Goal: Information Seeking & Learning: Learn about a topic

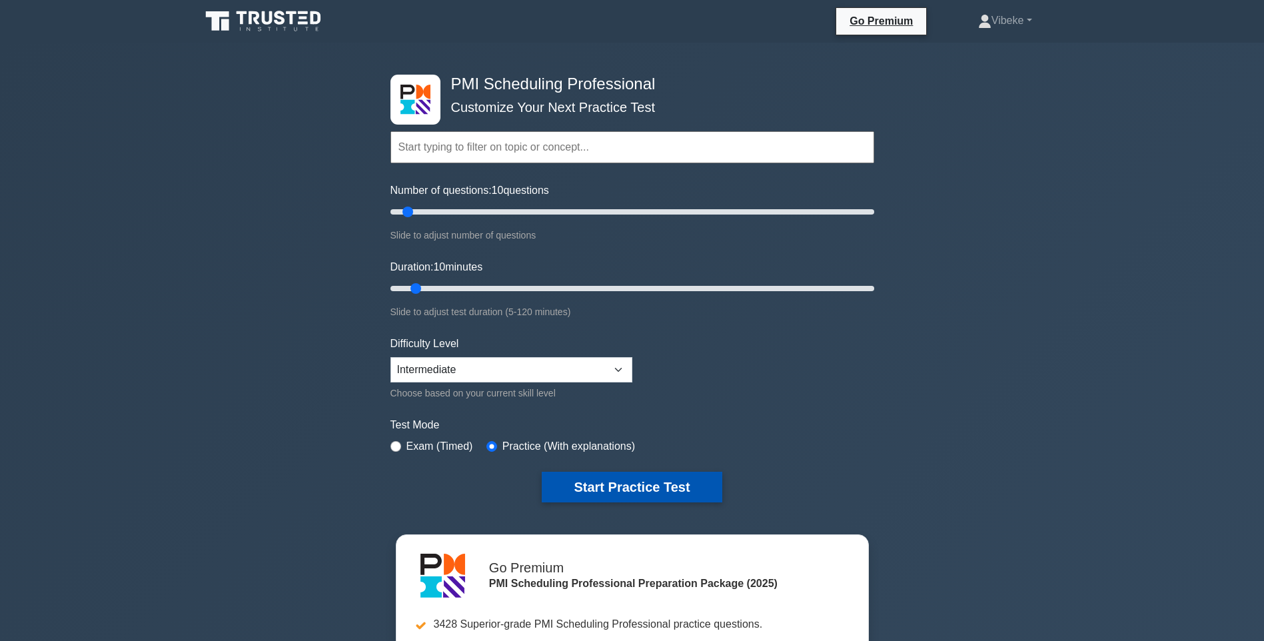
click at [670, 486] on button "Start Practice Test" at bounding box center [632, 487] width 180 height 31
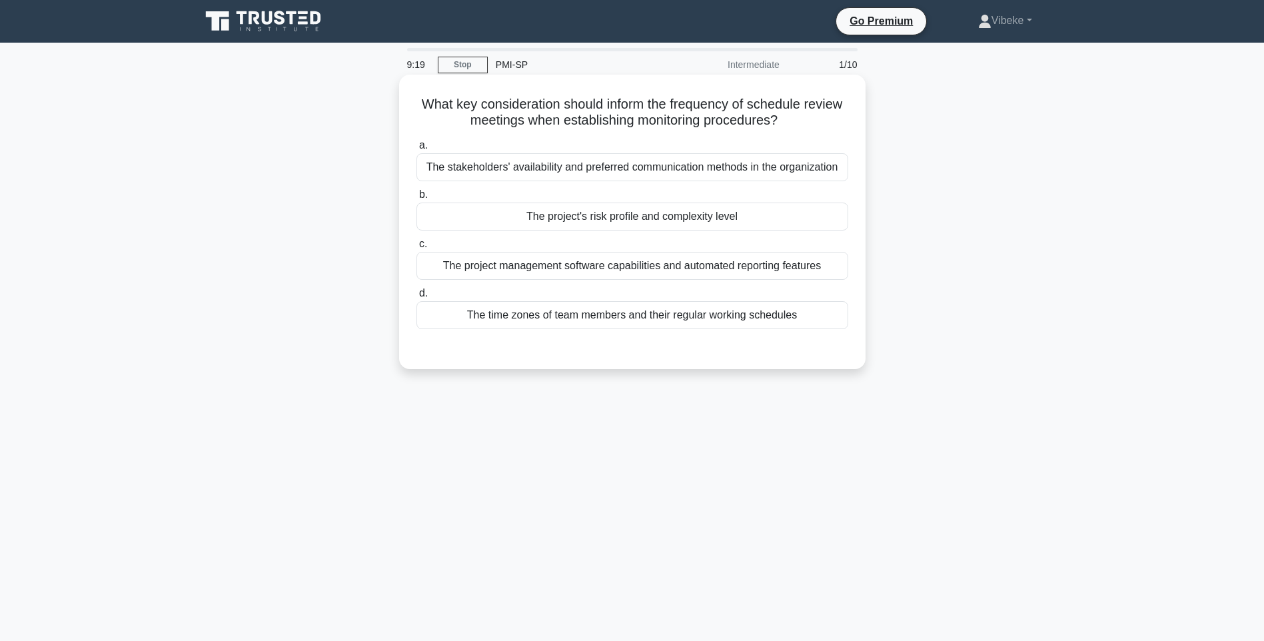
click at [676, 164] on div "The stakeholders' availability and preferred communication methods in the organ…" at bounding box center [633, 167] width 432 height 28
click at [417, 150] on input "a. The stakeholders' availability and preferred communication methods in the or…" at bounding box center [417, 145] width 0 height 9
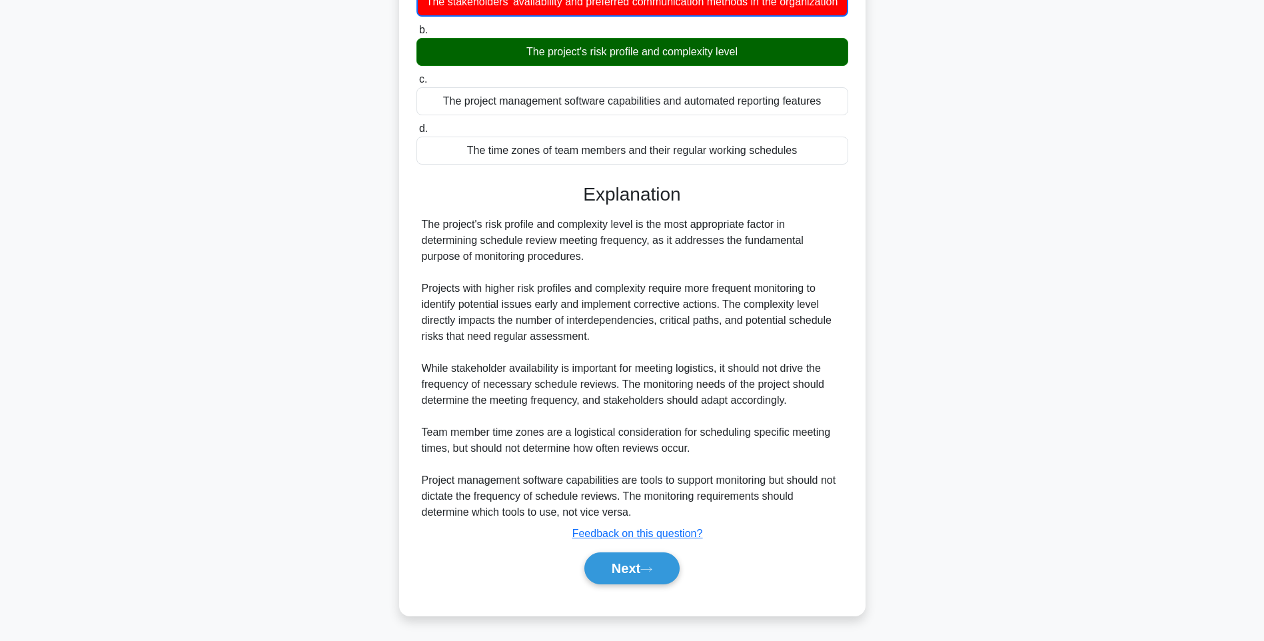
scroll to position [183, 0]
click at [661, 567] on button "Next" at bounding box center [632, 569] width 95 height 32
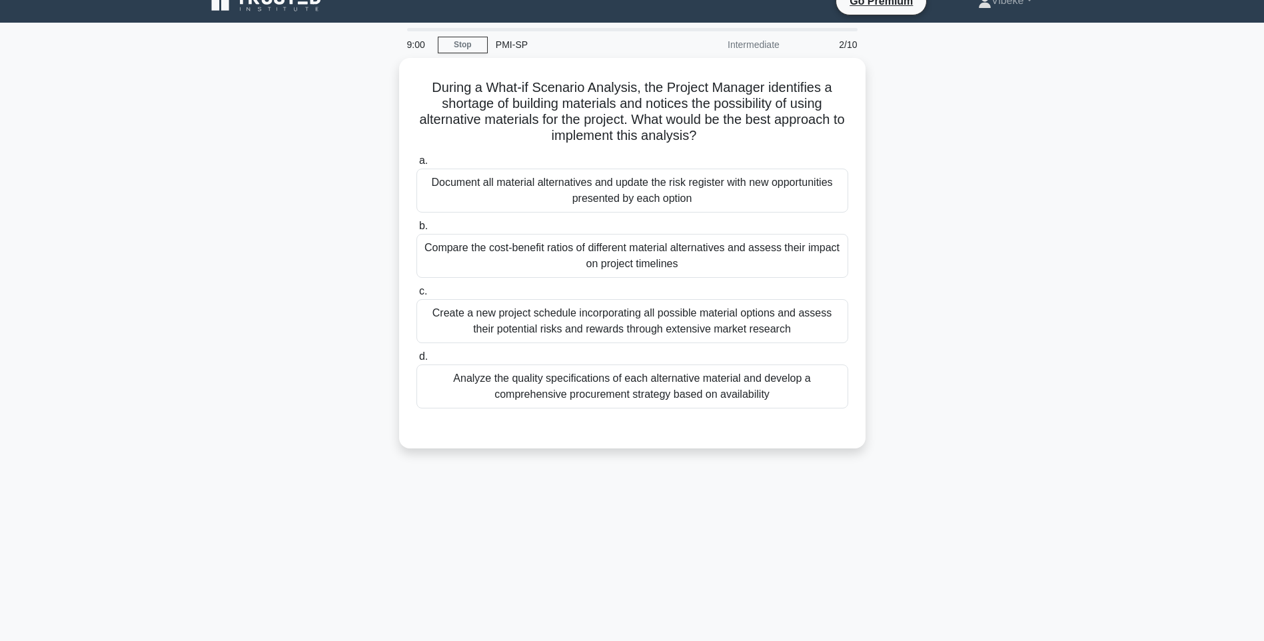
scroll to position [0, 0]
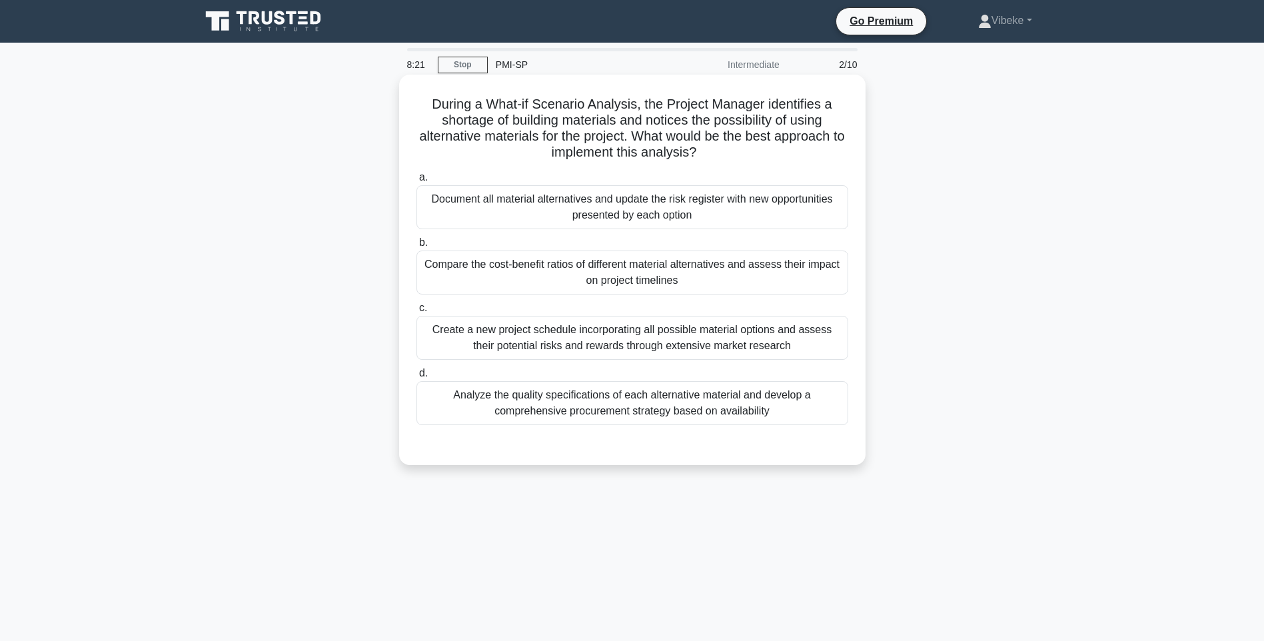
click at [775, 279] on div "Compare the cost-benefit ratios of different material alternatives and assess t…" at bounding box center [633, 273] width 432 height 44
click at [417, 247] on input "b. Compare the cost-benefit ratios of different material alternatives and asses…" at bounding box center [417, 243] width 0 height 9
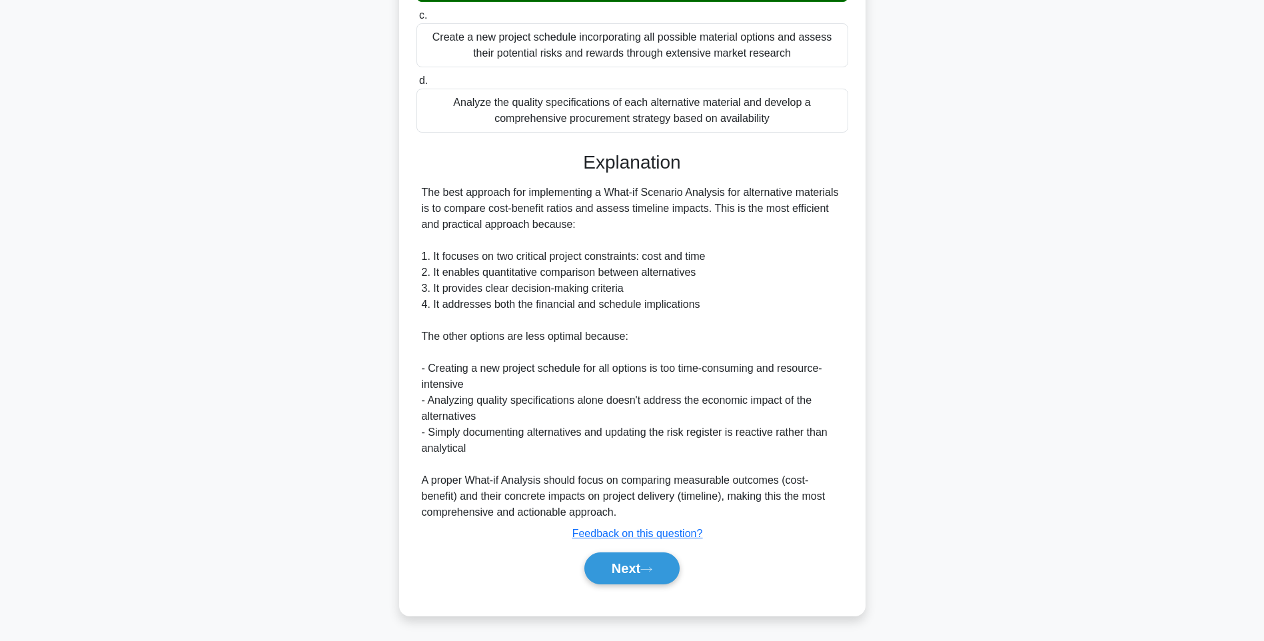
scroll to position [293, 0]
click at [637, 562] on button "Next" at bounding box center [632, 569] width 95 height 32
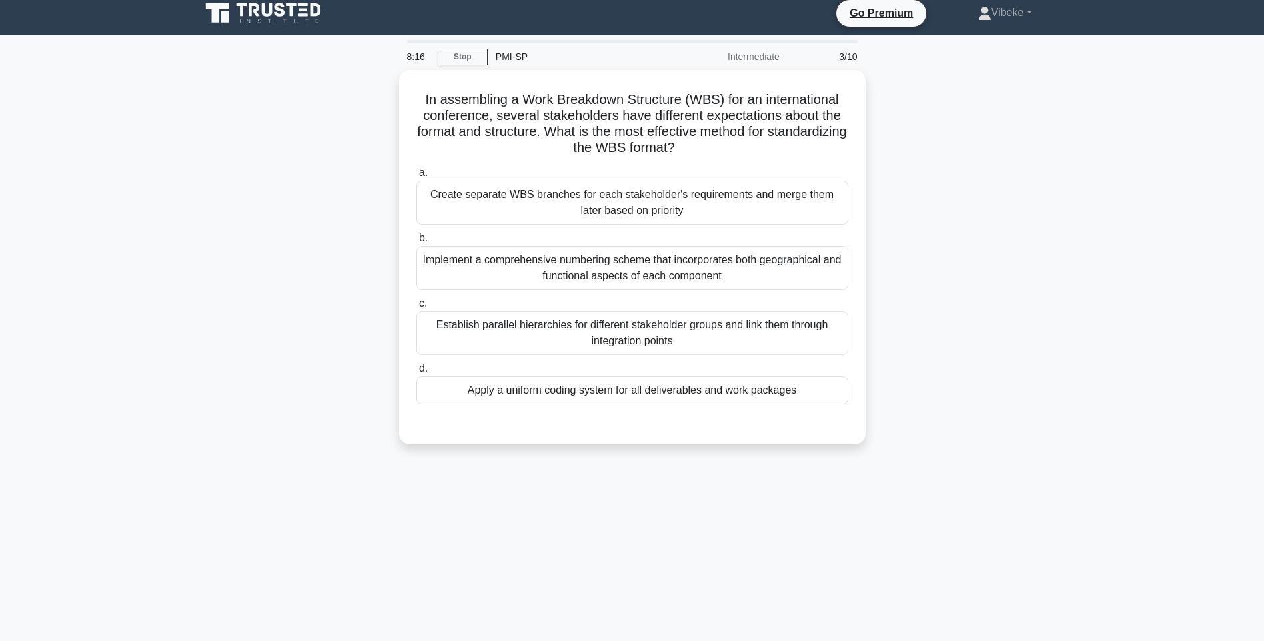
scroll to position [0, 0]
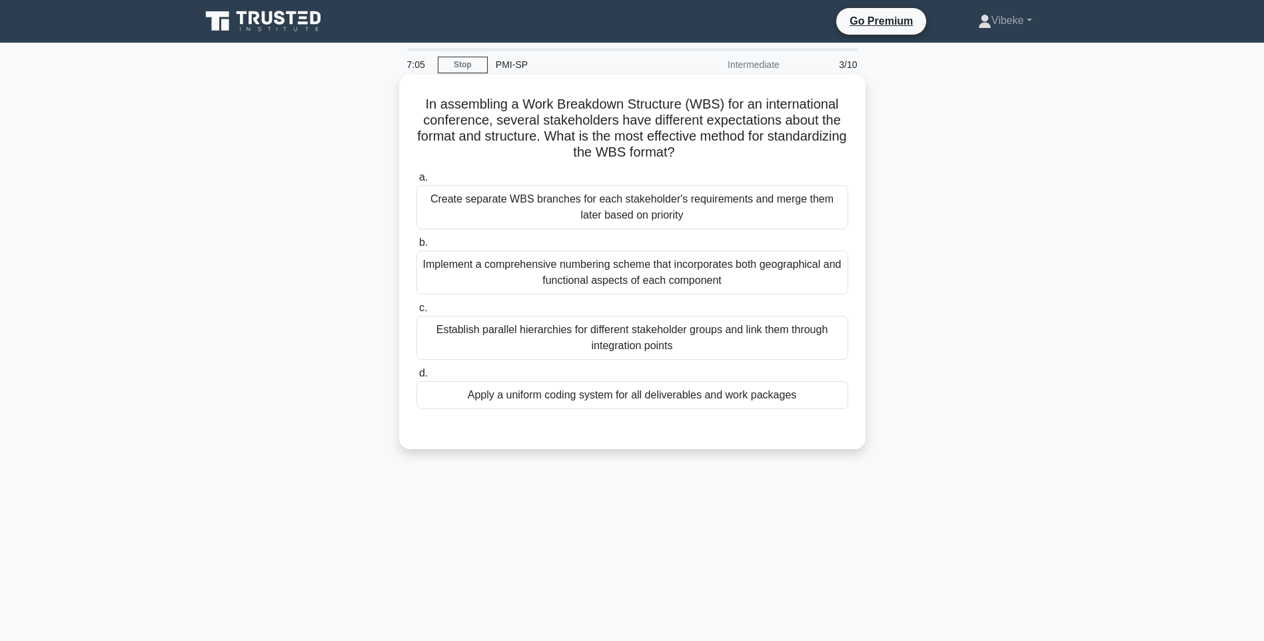
click at [688, 391] on div "Apply a uniform coding system for all deliverables and work packages" at bounding box center [633, 395] width 432 height 28
click at [417, 378] on input "d. Apply a uniform coding system for all deliverables and work packages" at bounding box center [417, 373] width 0 height 9
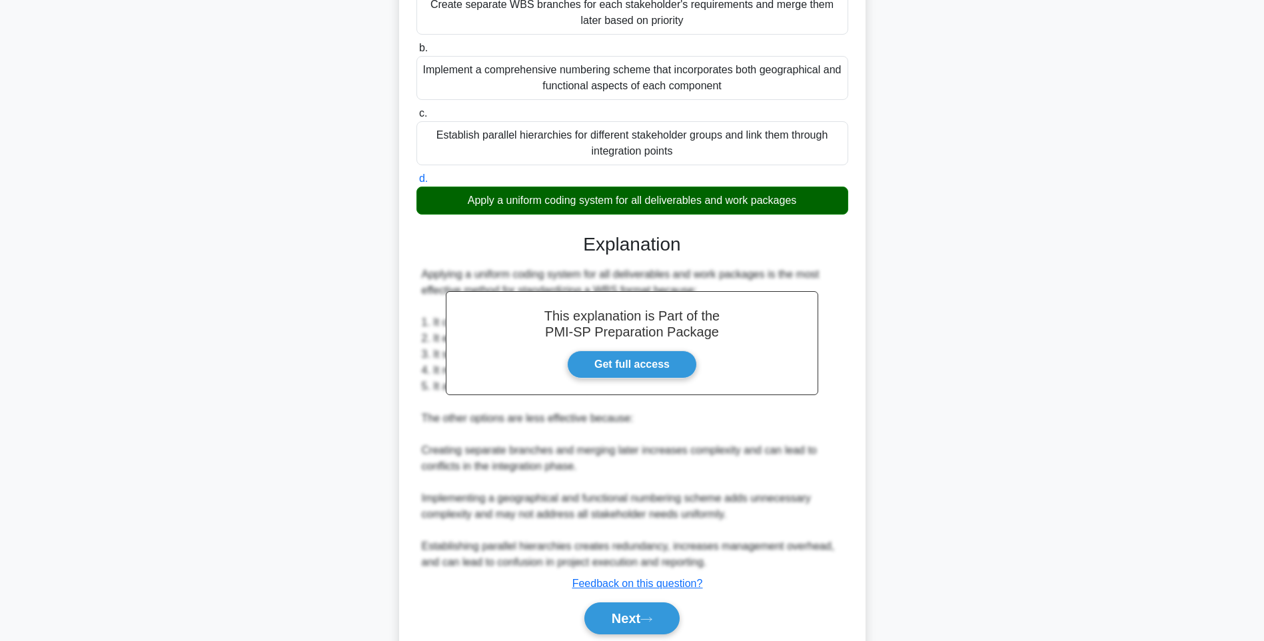
scroll to position [245, 0]
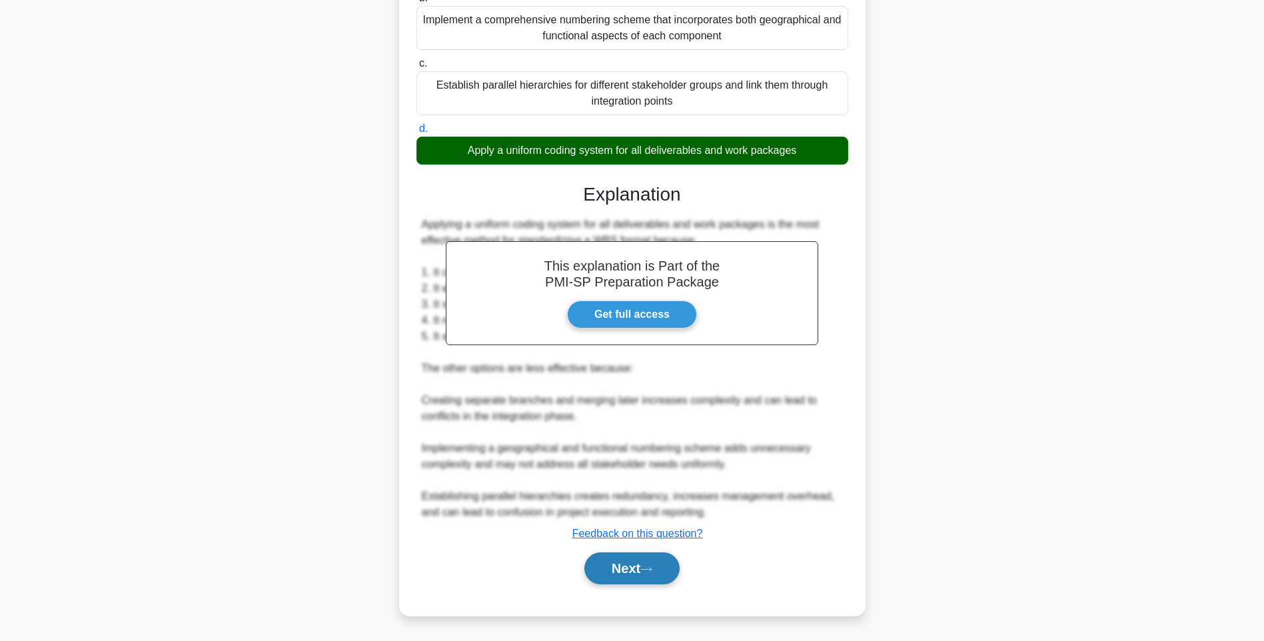
click at [647, 577] on button "Next" at bounding box center [632, 569] width 95 height 32
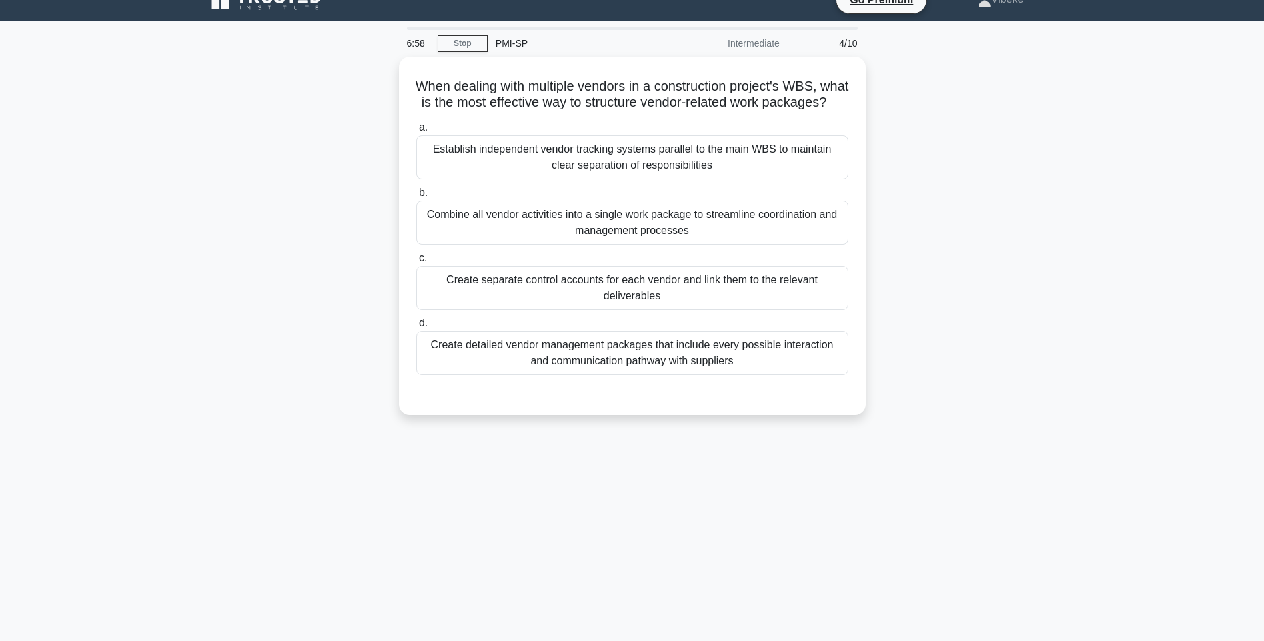
scroll to position [12, 0]
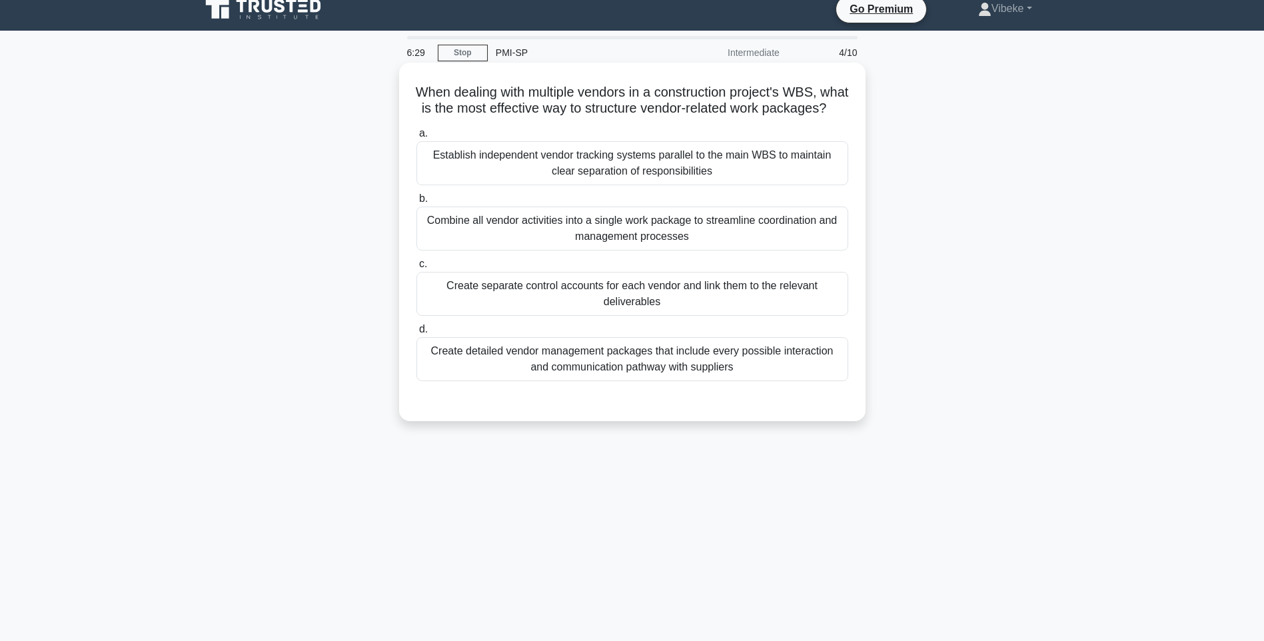
click at [657, 316] on div "Create separate control accounts for each vendor and link them to the relevant …" at bounding box center [633, 294] width 432 height 44
click at [417, 269] on input "c. Create separate control accounts for each vendor and link them to the releva…" at bounding box center [417, 264] width 0 height 9
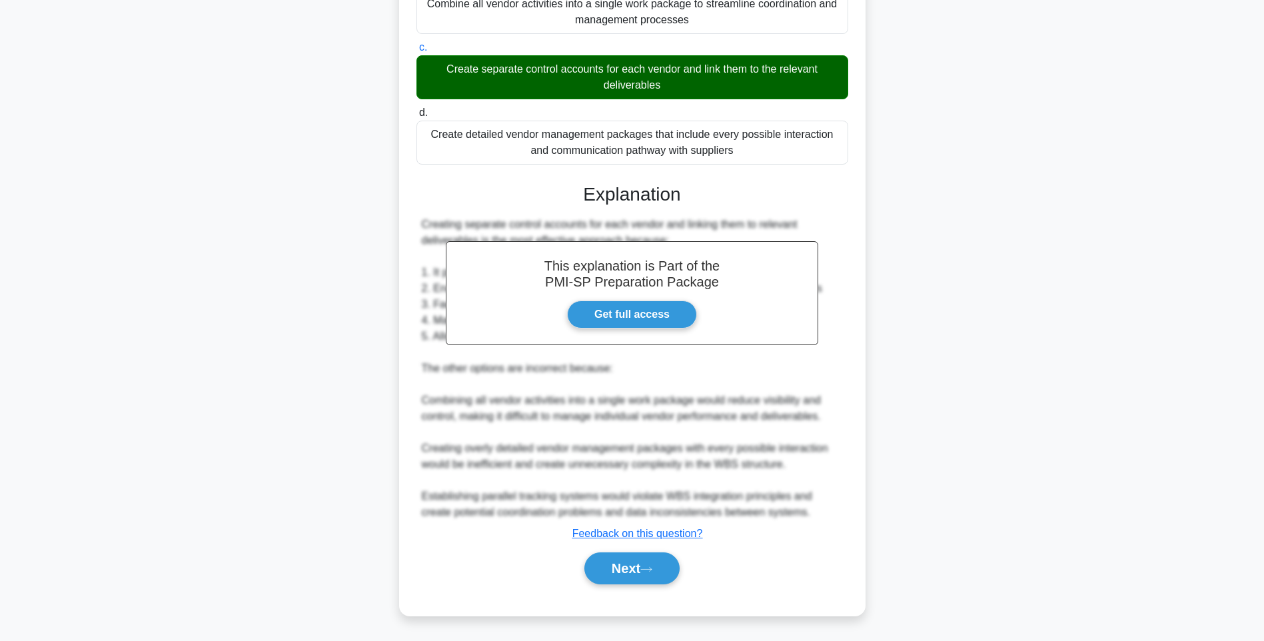
scroll to position [245, 0]
click at [613, 563] on button "Next" at bounding box center [632, 569] width 95 height 32
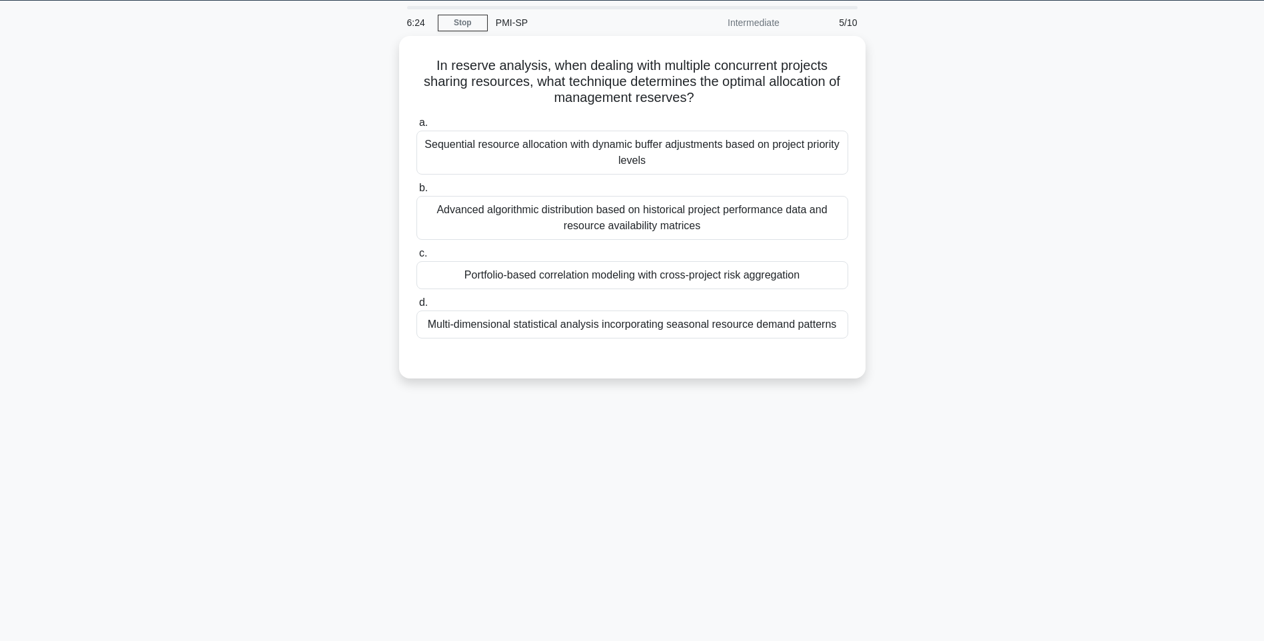
scroll to position [12, 0]
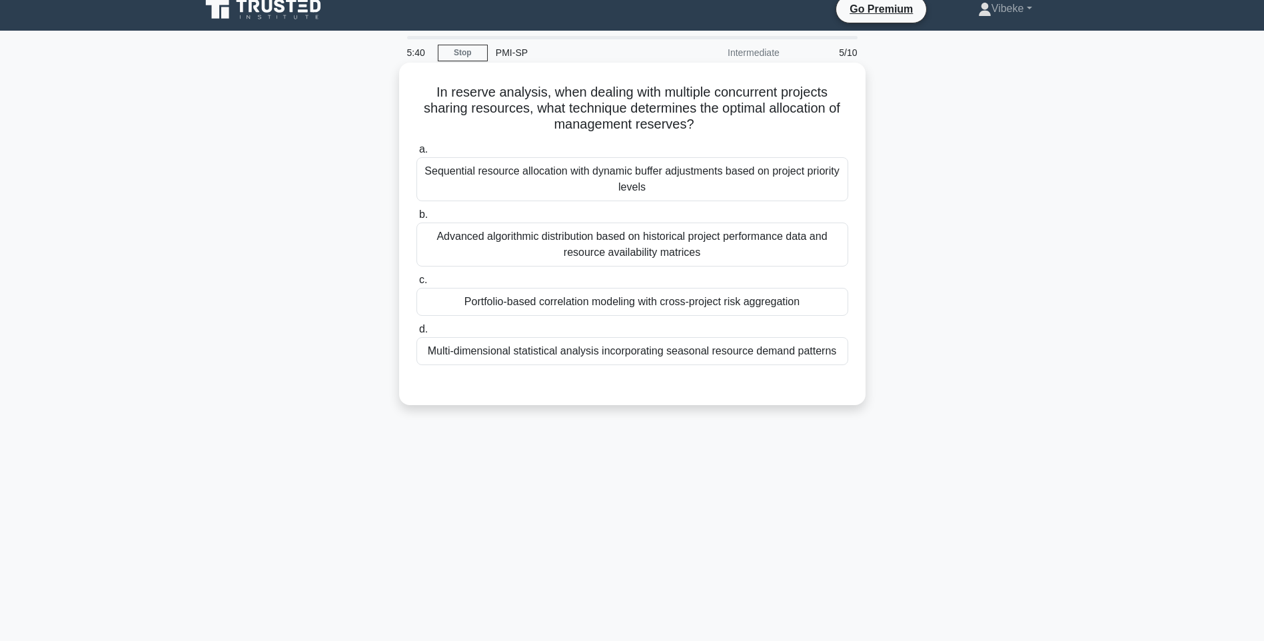
click at [656, 172] on div "Sequential resource allocation with dynamic buffer adjustments based on project…" at bounding box center [633, 179] width 432 height 44
click at [417, 154] on input "a. Sequential resource allocation with dynamic buffer adjustments based on proj…" at bounding box center [417, 149] width 0 height 9
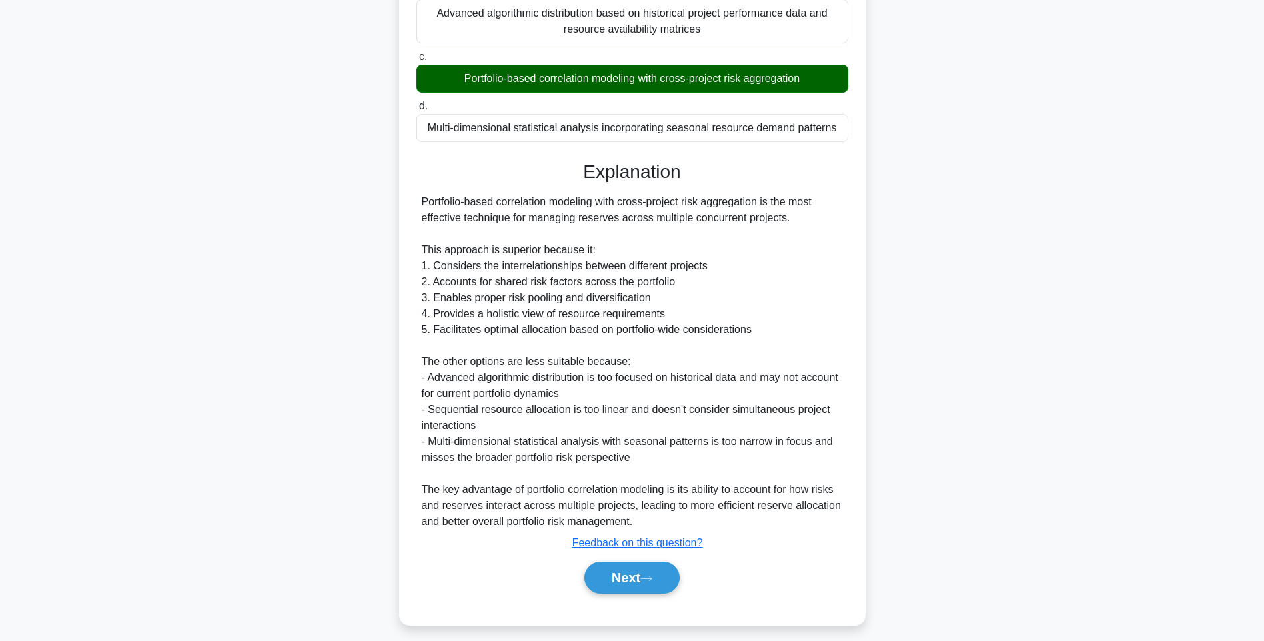
scroll to position [247, 0]
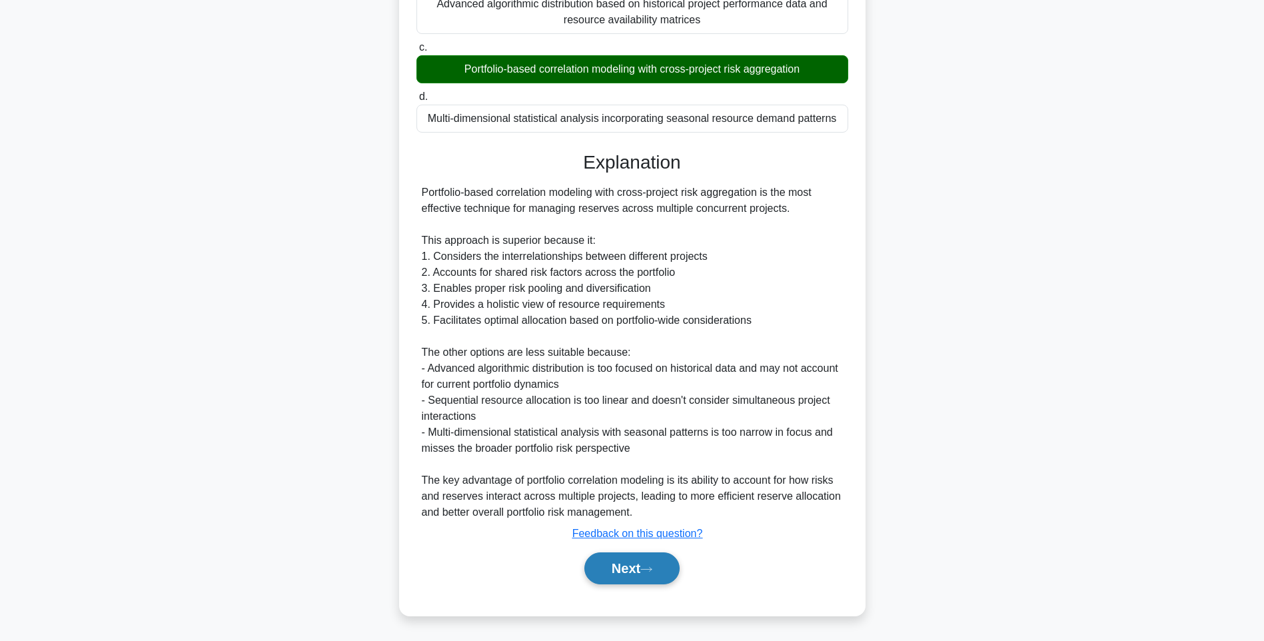
click at [633, 567] on button "Next" at bounding box center [632, 569] width 95 height 32
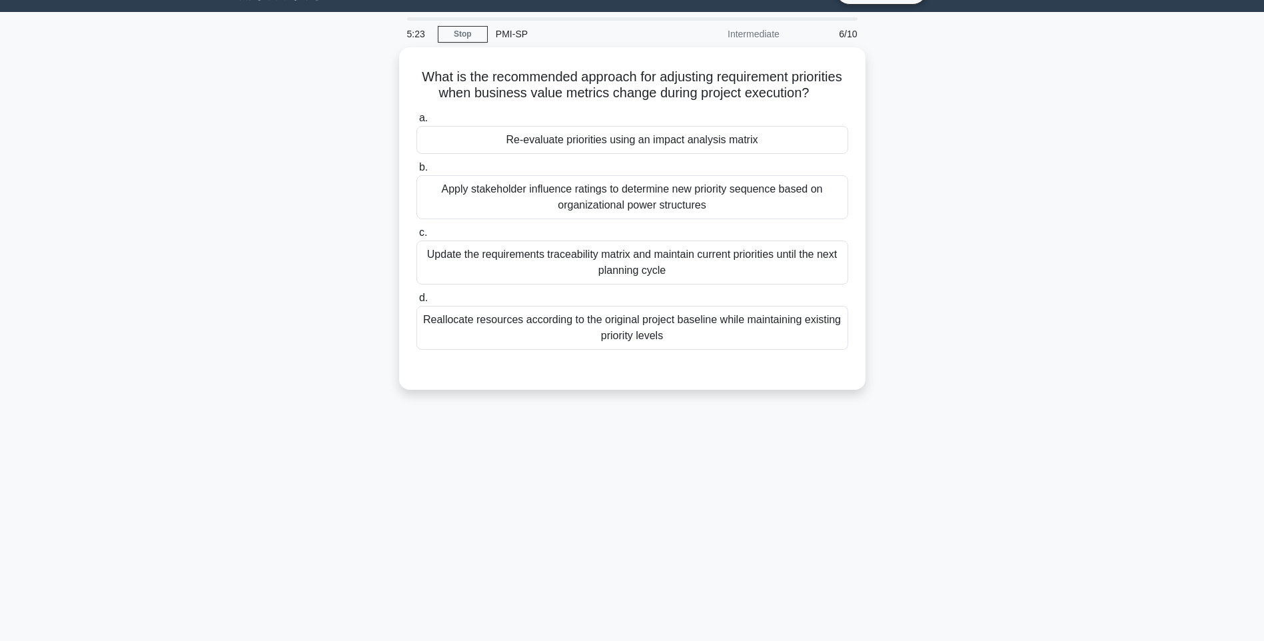
scroll to position [0, 0]
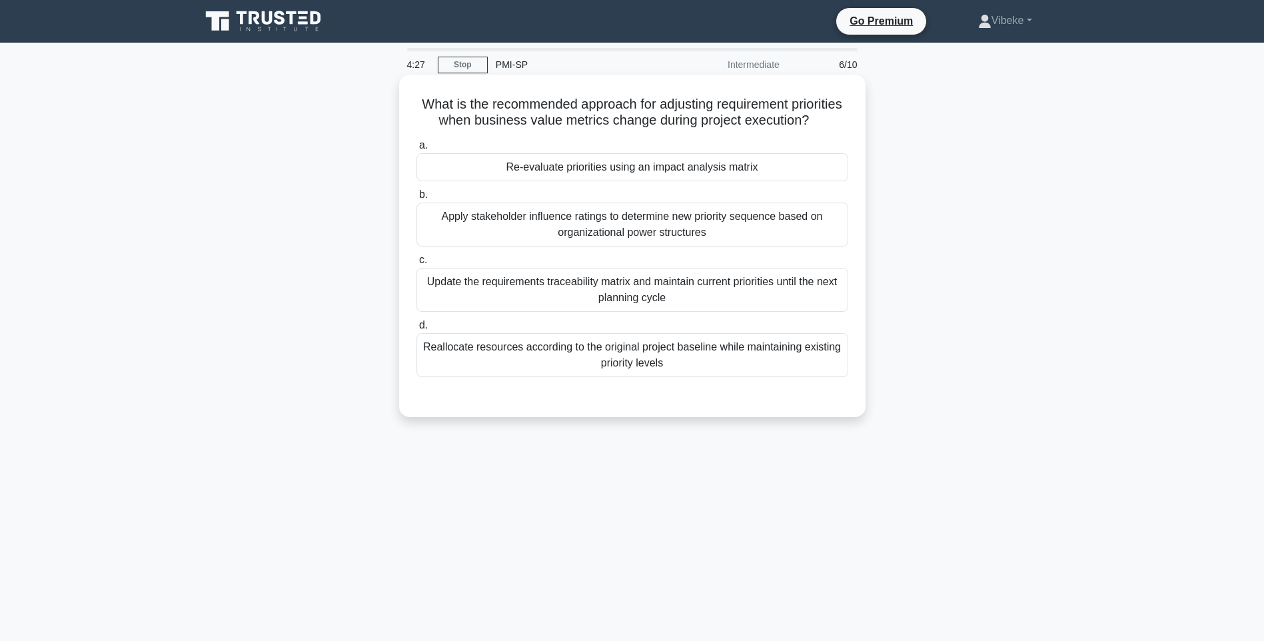
click at [685, 181] on div "Re-evaluate priorities using an impact analysis matrix" at bounding box center [633, 167] width 432 height 28
click at [417, 150] on input "a. Re-evaluate priorities using an impact analysis matrix" at bounding box center [417, 145] width 0 height 9
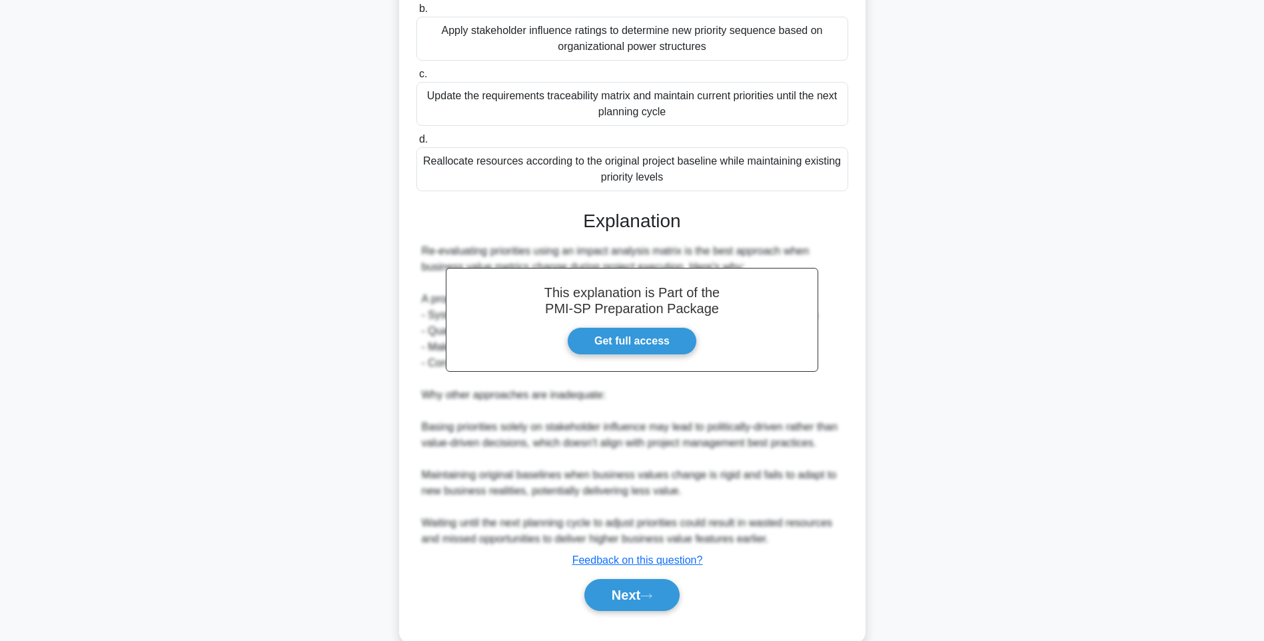
scroll to position [200, 0]
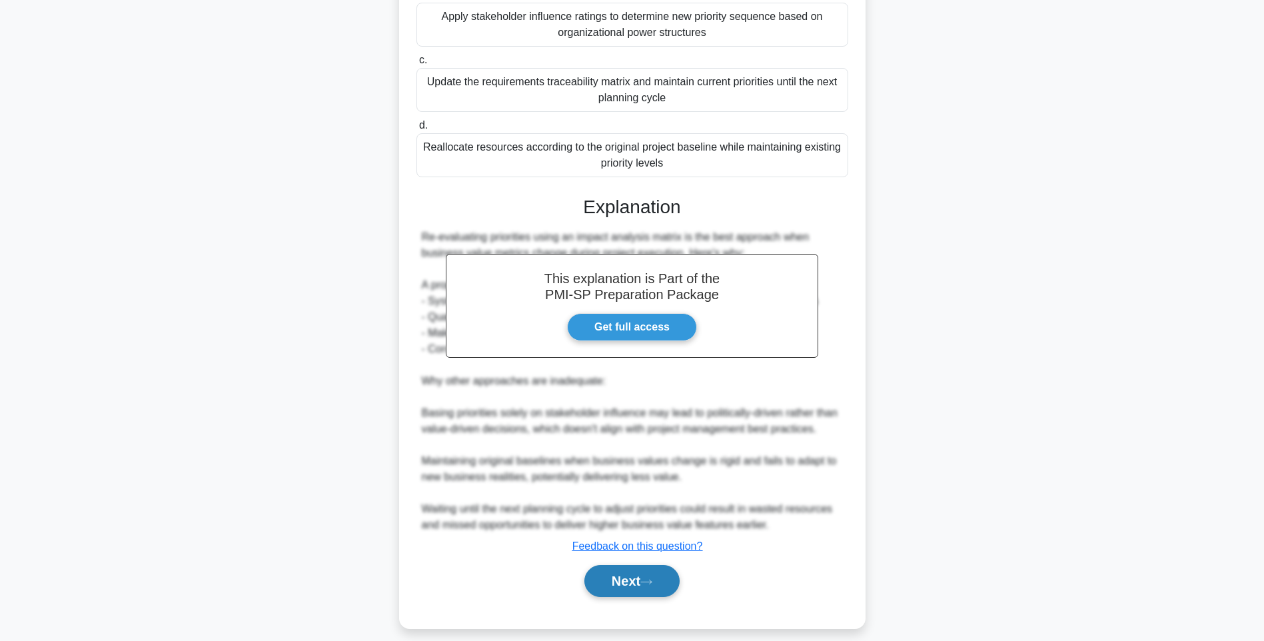
click at [629, 597] on button "Next" at bounding box center [632, 581] width 95 height 32
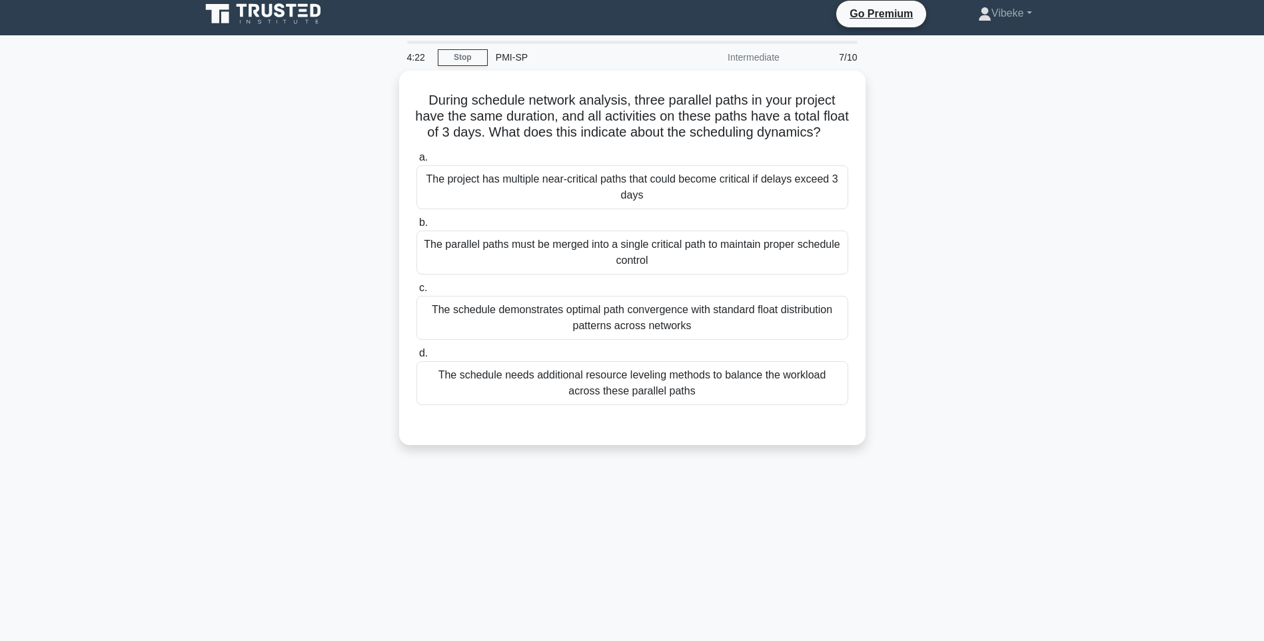
scroll to position [0, 0]
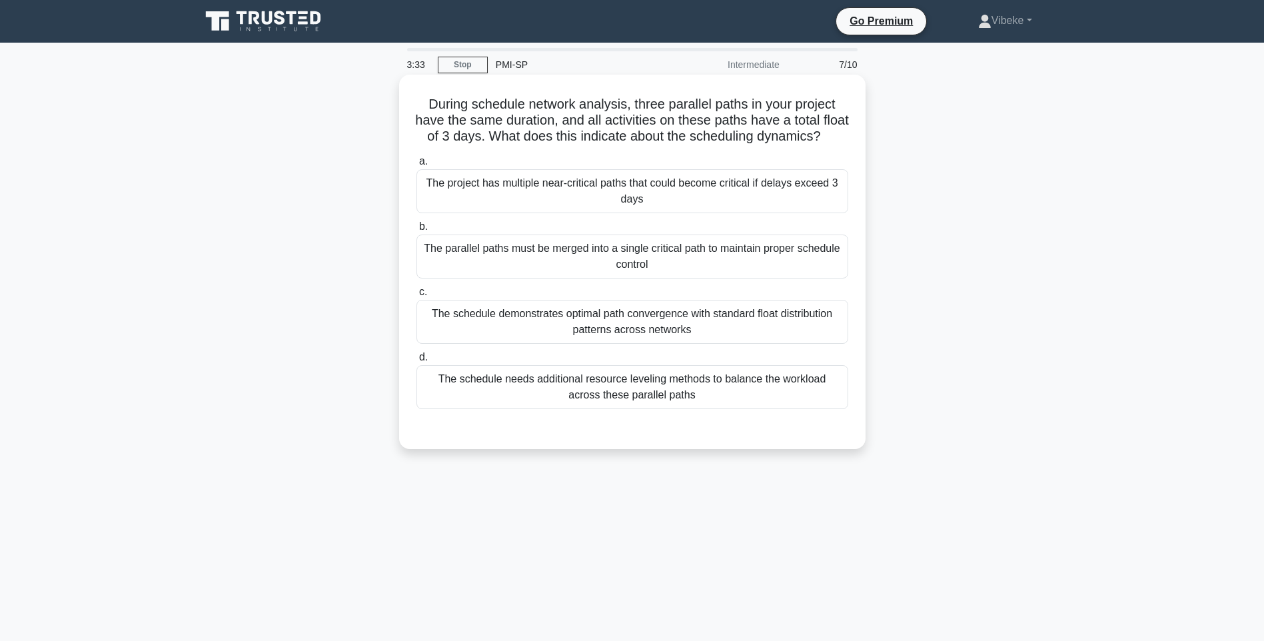
click at [707, 213] on div "The project has multiple near-critical paths that could become critical if dela…" at bounding box center [633, 191] width 432 height 44
click at [417, 166] on input "a. The project has multiple near-critical paths that could become critical if d…" at bounding box center [417, 161] width 0 height 9
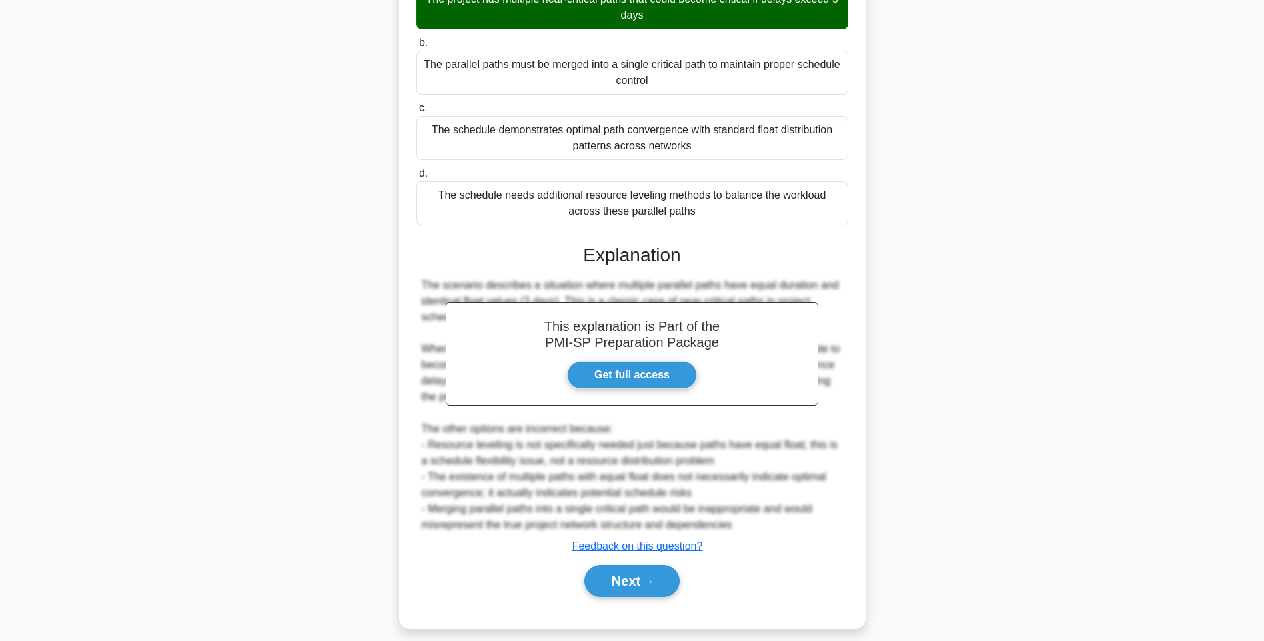
scroll to position [200, 0]
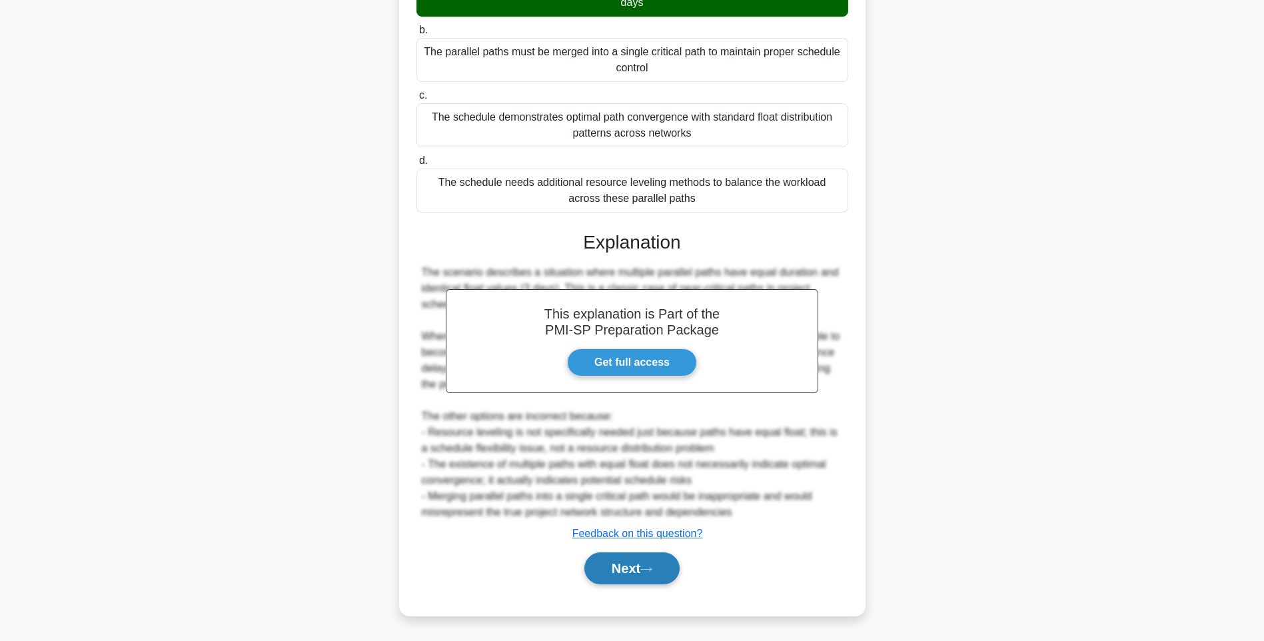
click at [641, 581] on button "Next" at bounding box center [632, 569] width 95 height 32
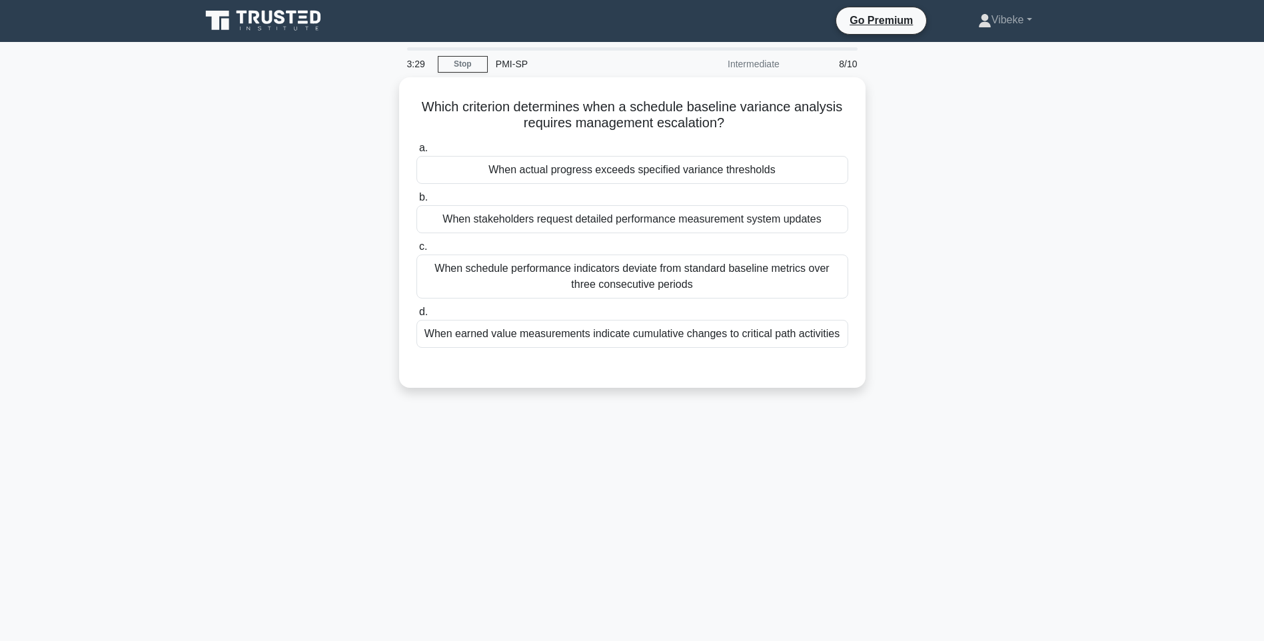
scroll to position [0, 0]
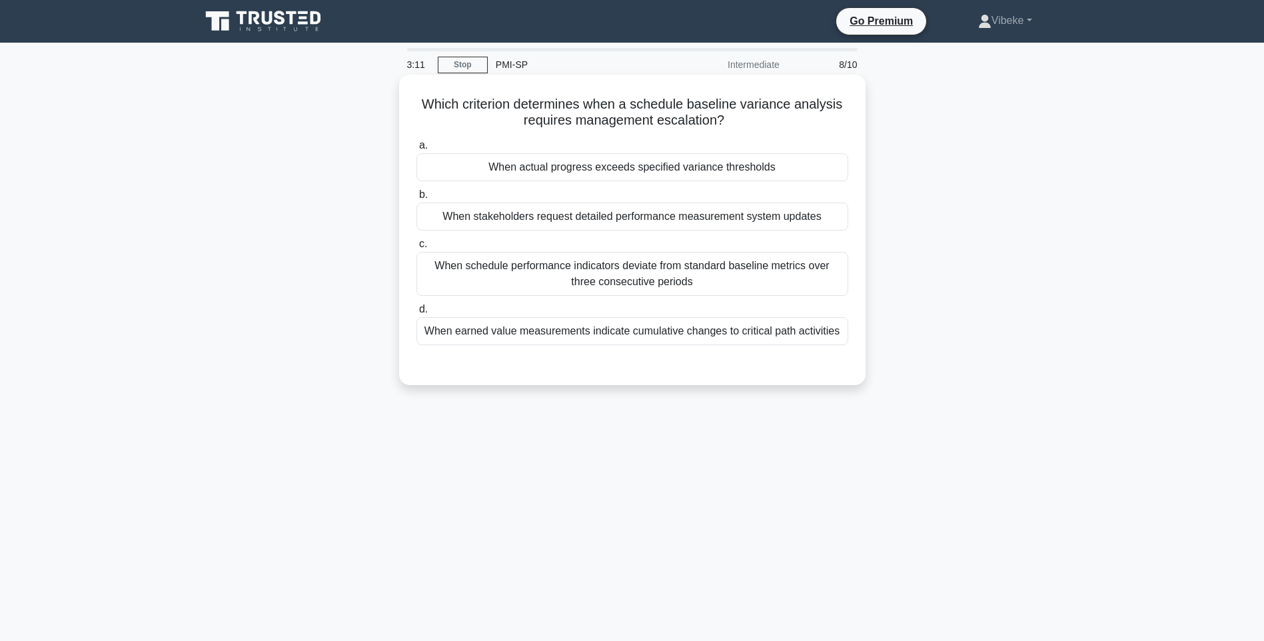
click at [698, 342] on div "When earned value measurements indicate cumulative changes to critical path act…" at bounding box center [633, 331] width 432 height 28
click at [417, 314] on input "d. When earned value measurements indicate cumulative changes to critical path …" at bounding box center [417, 309] width 0 height 9
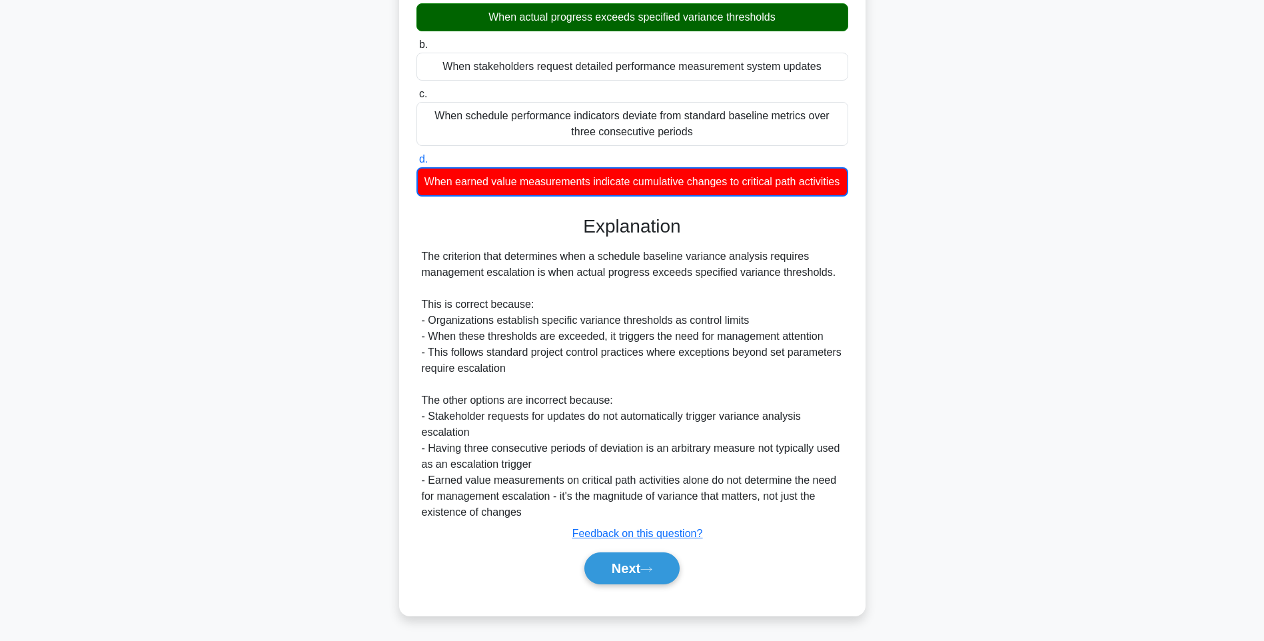
scroll to position [167, 0]
click at [629, 570] on button "Next" at bounding box center [632, 569] width 95 height 32
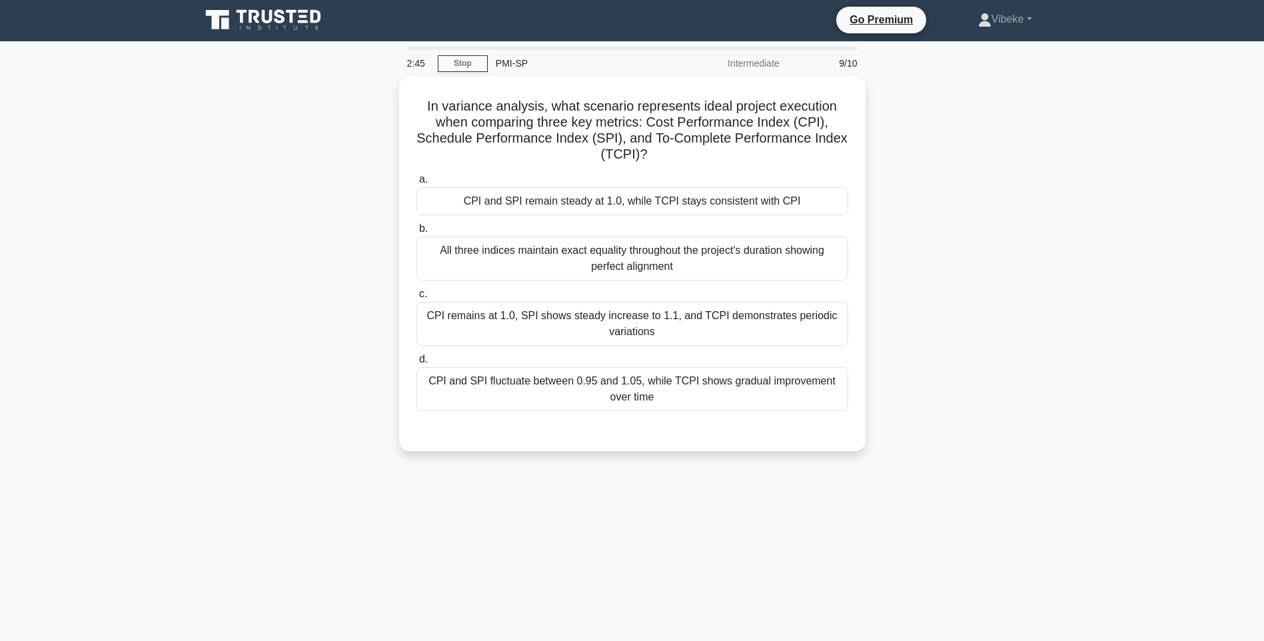
scroll to position [0, 0]
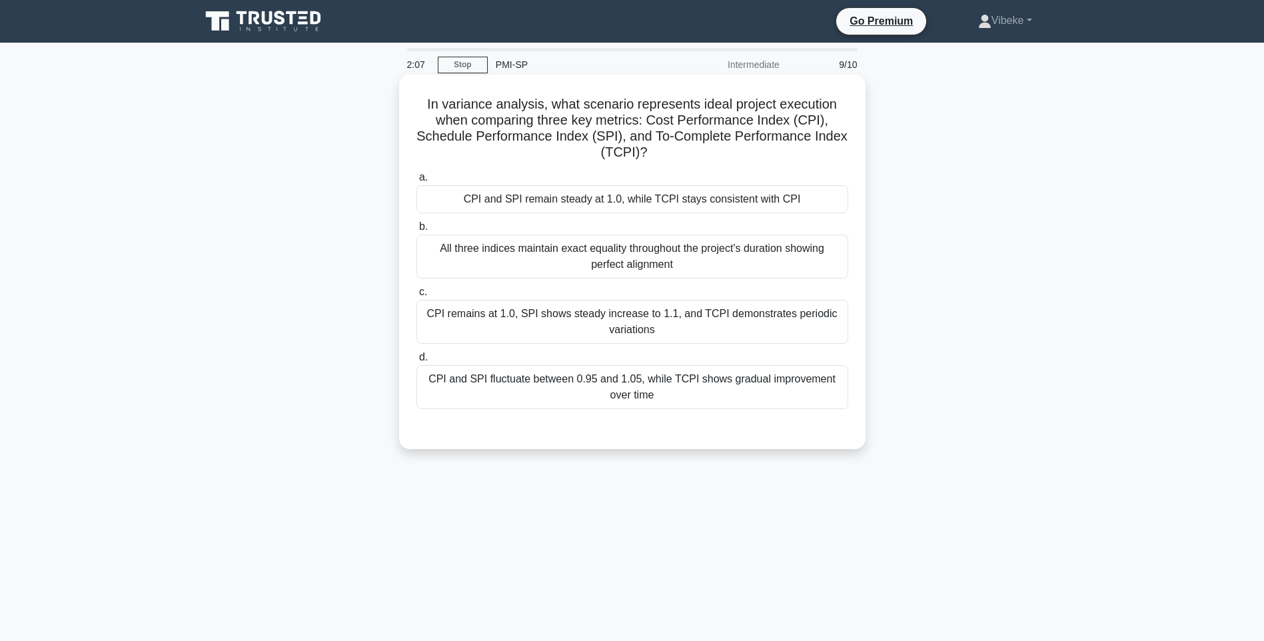
click at [659, 387] on div "CPI and SPI fluctuate between 0.95 and 1.05, while TCPI shows gradual improveme…" at bounding box center [633, 387] width 432 height 44
click at [417, 362] on input "d. CPI and SPI fluctuate between 0.95 and 1.05, while TCPI shows gradual improv…" at bounding box center [417, 357] width 0 height 9
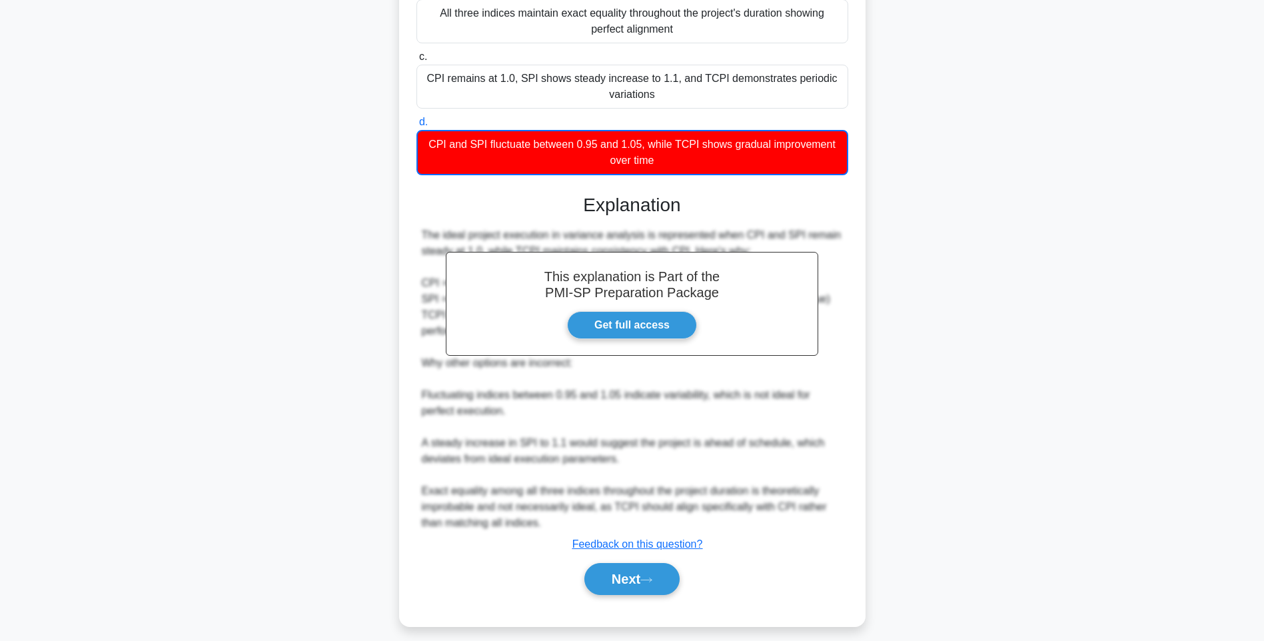
scroll to position [247, 0]
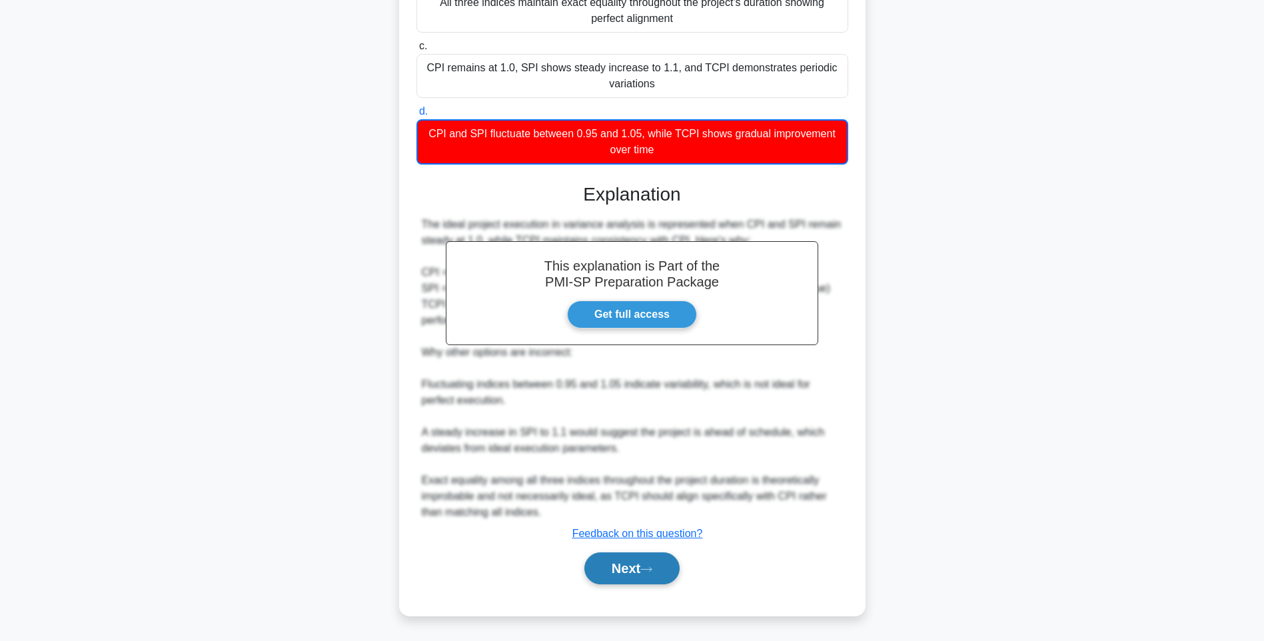
click at [641, 567] on button "Next" at bounding box center [632, 569] width 95 height 32
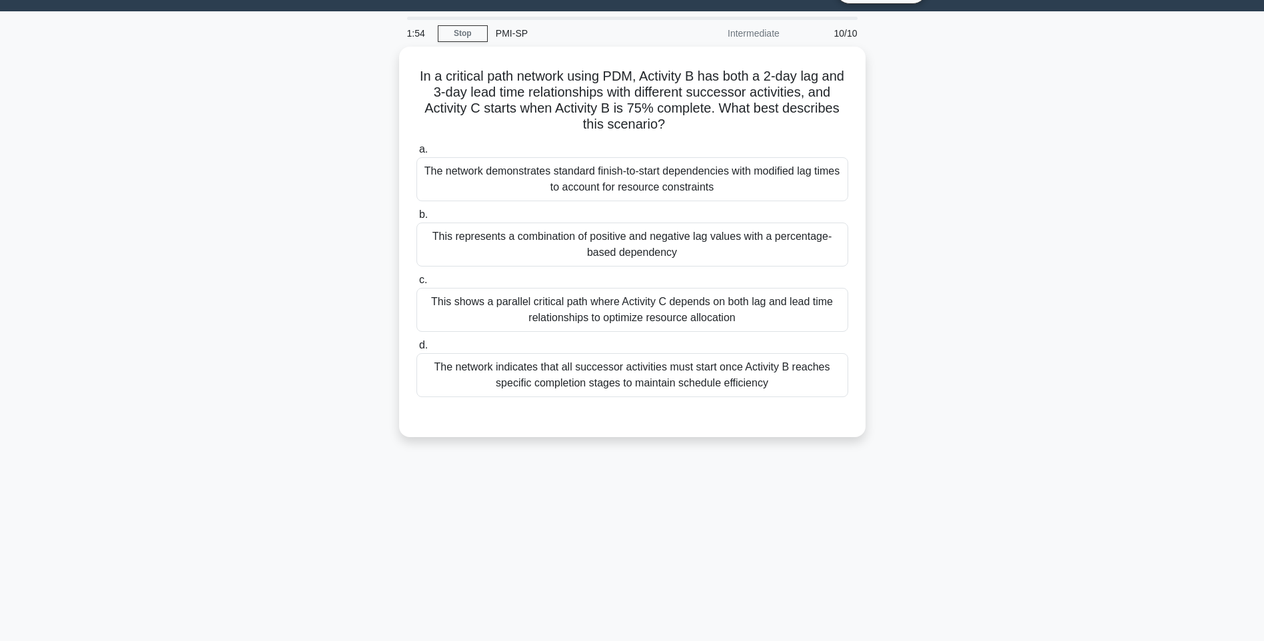
scroll to position [12, 0]
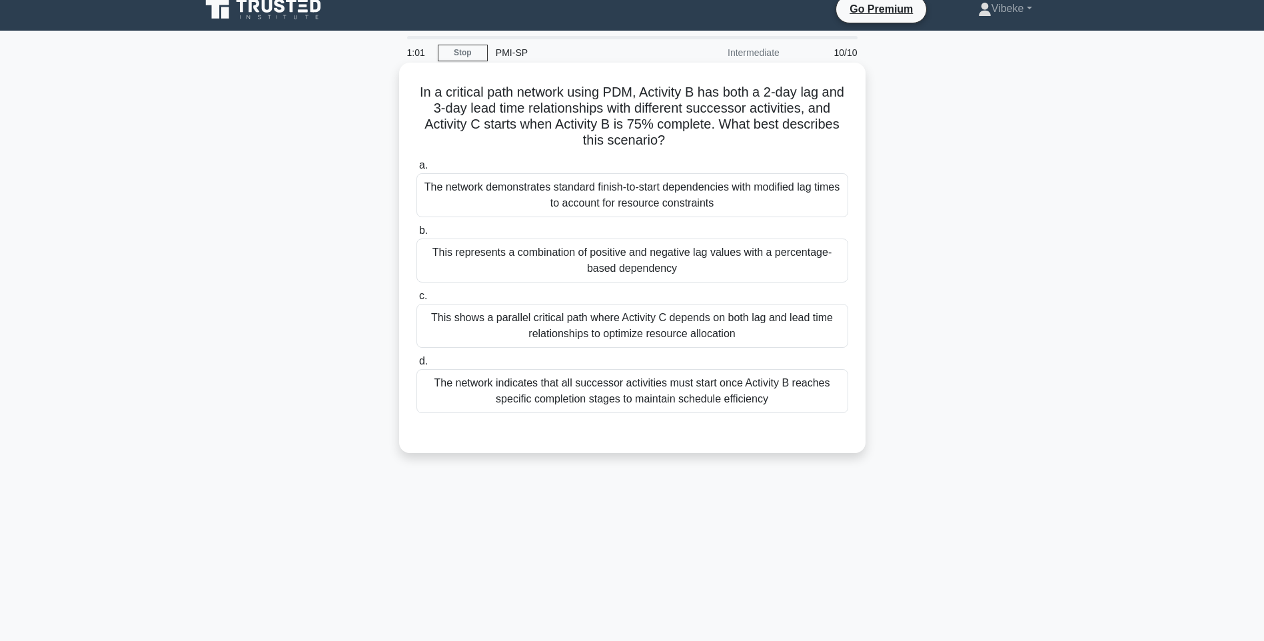
click at [729, 251] on div "This represents a combination of positive and negative lag values with a percen…" at bounding box center [633, 261] width 432 height 44
click at [417, 235] on input "b. This represents a combination of positive and negative lag values with a per…" at bounding box center [417, 231] width 0 height 9
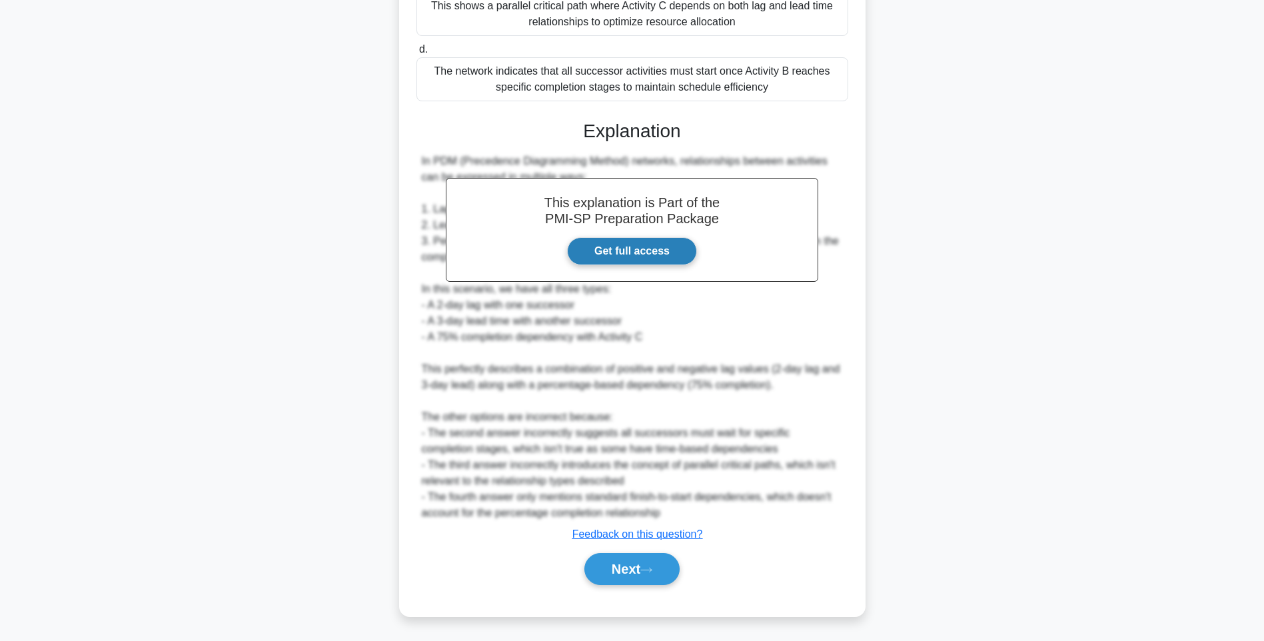
scroll to position [325, 0]
click at [653, 571] on icon at bounding box center [647, 569] width 12 height 7
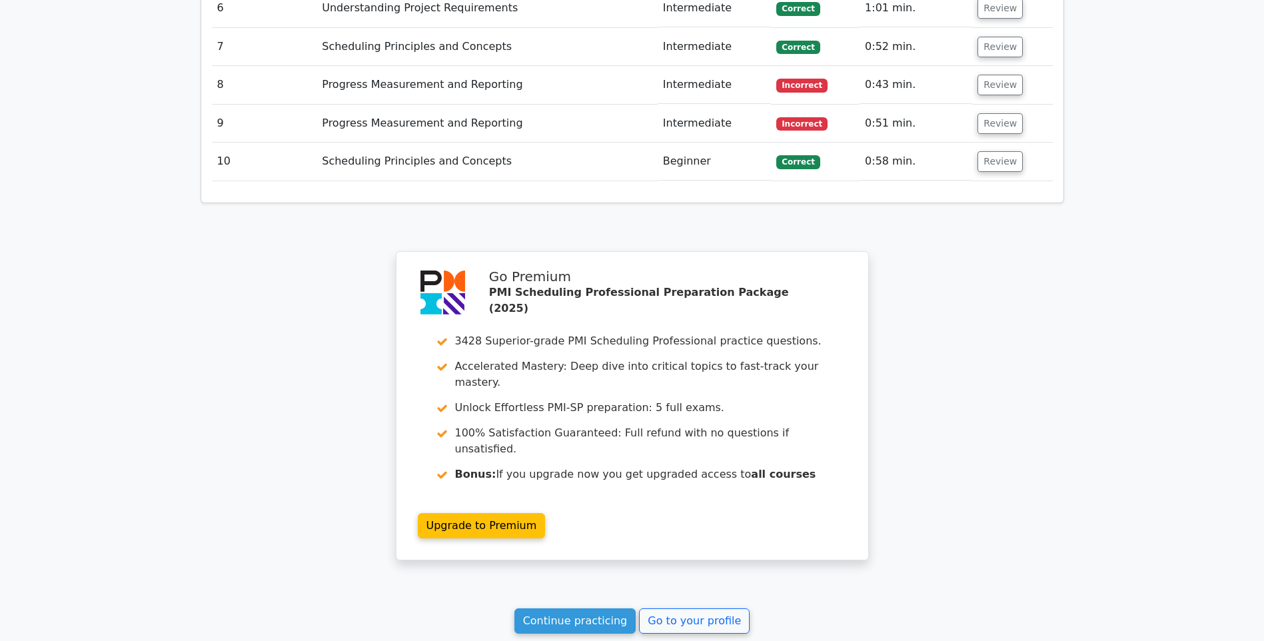
scroll to position [2066, 0]
